Goal: Navigation & Orientation: Find specific page/section

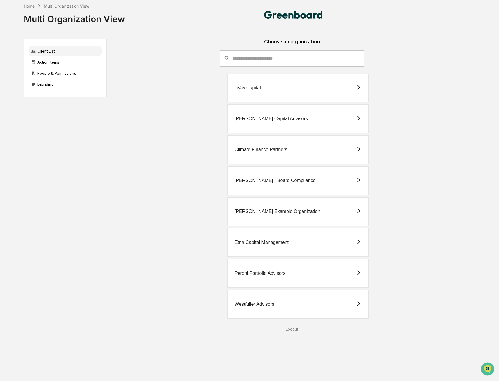
click at [304, 89] on div "1505 Capital" at bounding box center [297, 87] width 141 height 29
click at [281, 107] on div "[PERSON_NAME] Capital Advisors" at bounding box center [297, 118] width 141 height 29
